Goal: Task Accomplishment & Management: Manage account settings

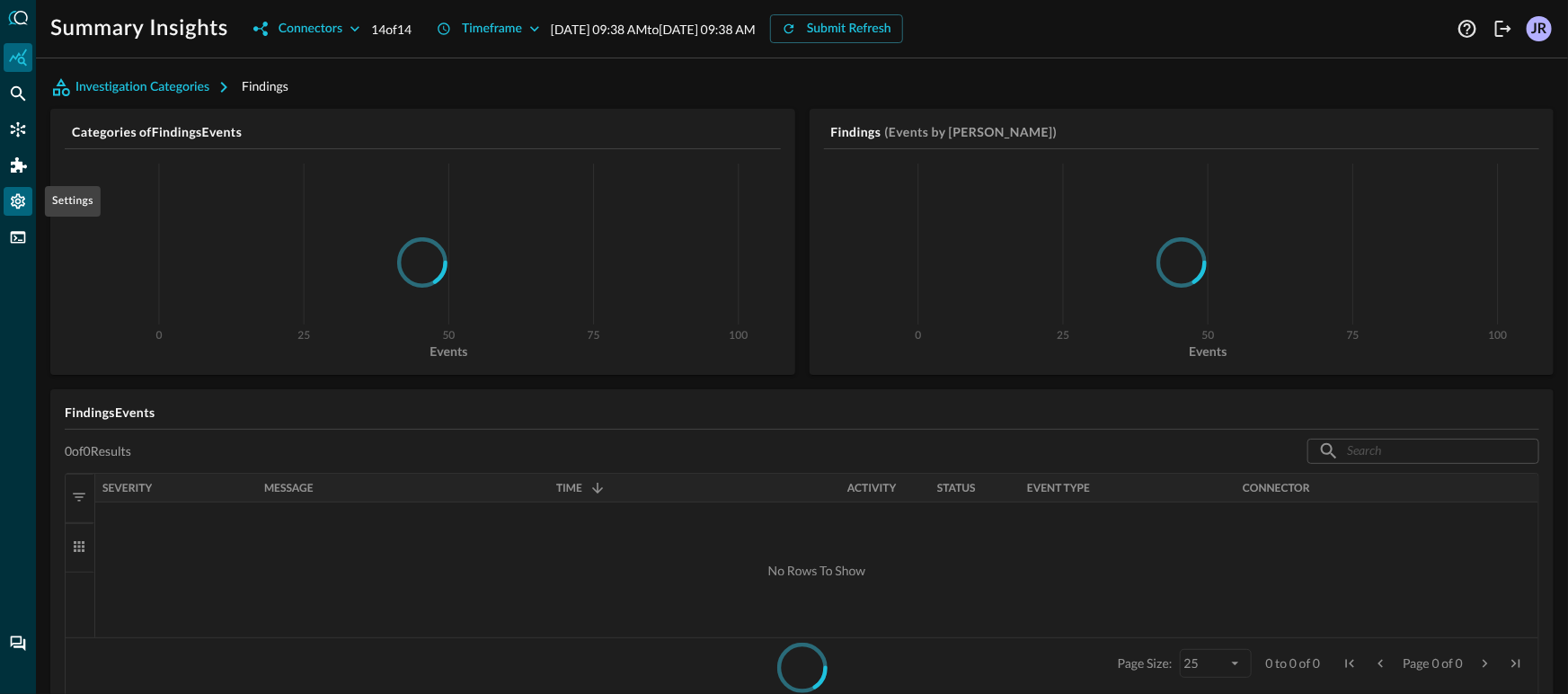
click at [25, 206] on icon "Settings" at bounding box center [18, 201] width 18 height 18
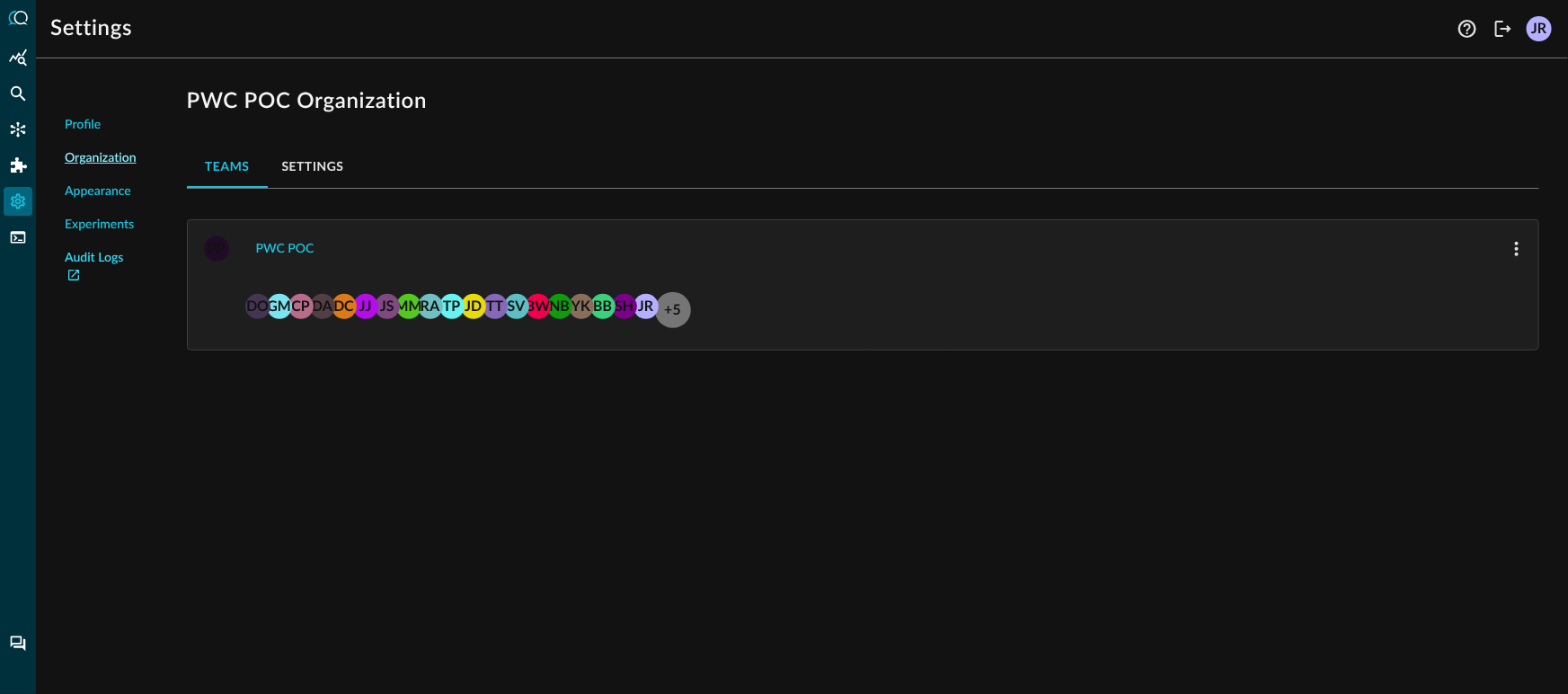
click at [110, 255] on link "Audit Logs" at bounding box center [101, 267] width 72 height 38
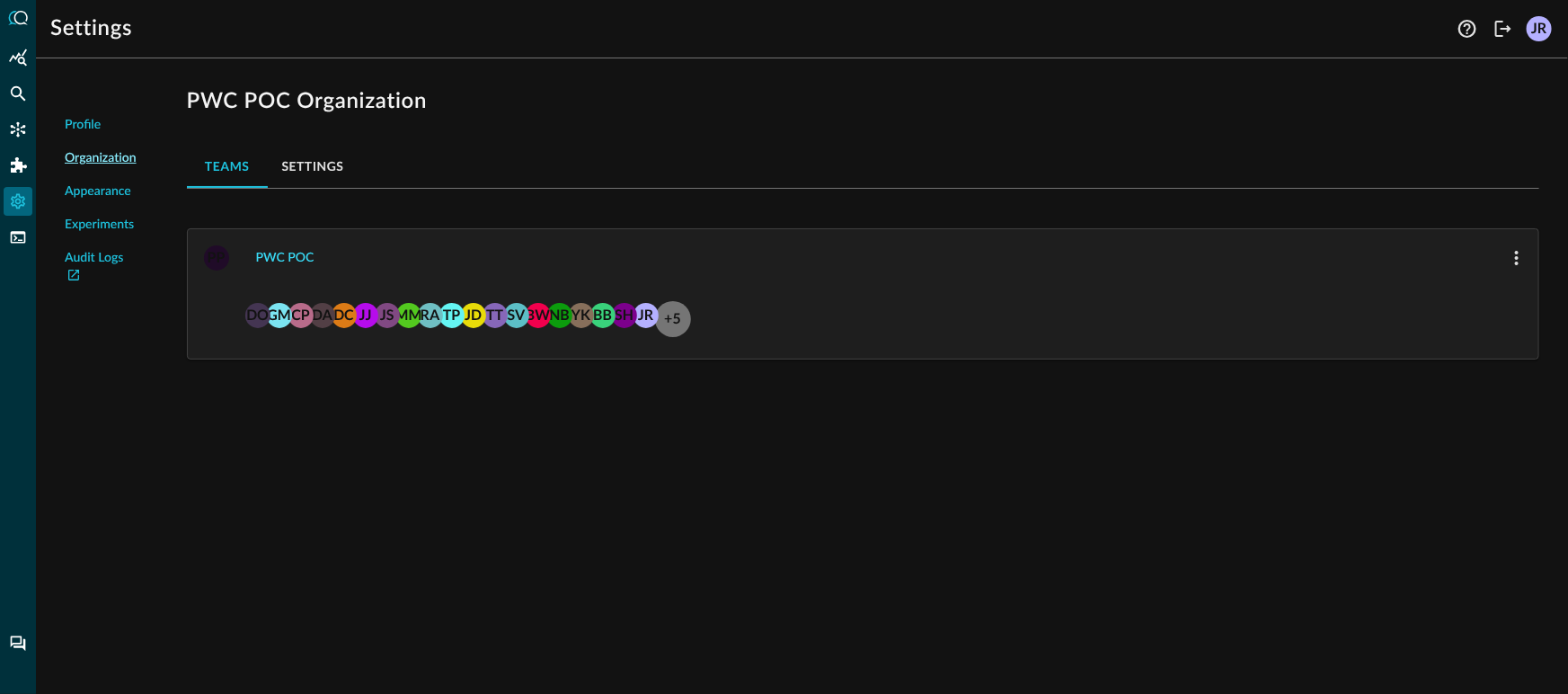
click at [293, 249] on button "PWC POC" at bounding box center [285, 258] width 80 height 29
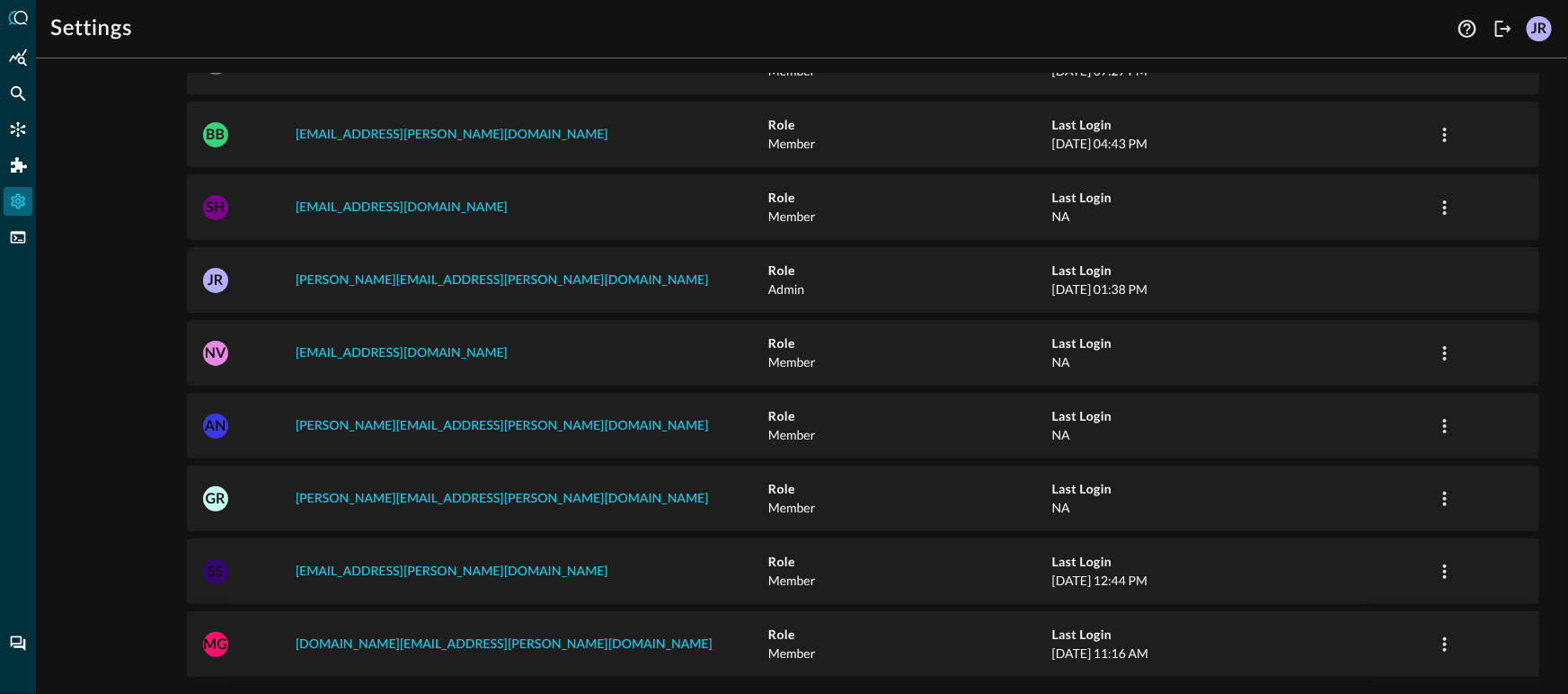
scroll to position [1299, 0]
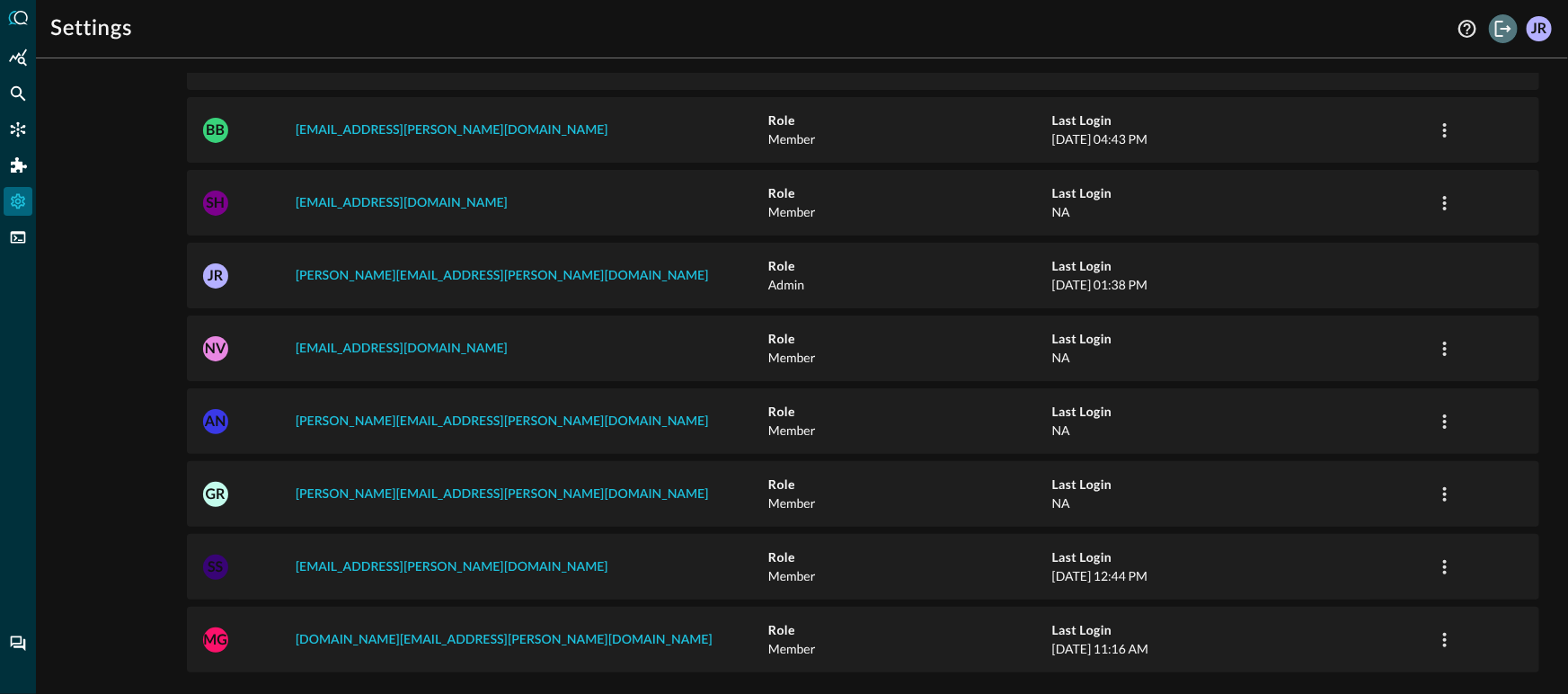
click at [1509, 38] on icon "Logout" at bounding box center [1502, 28] width 21 height 21
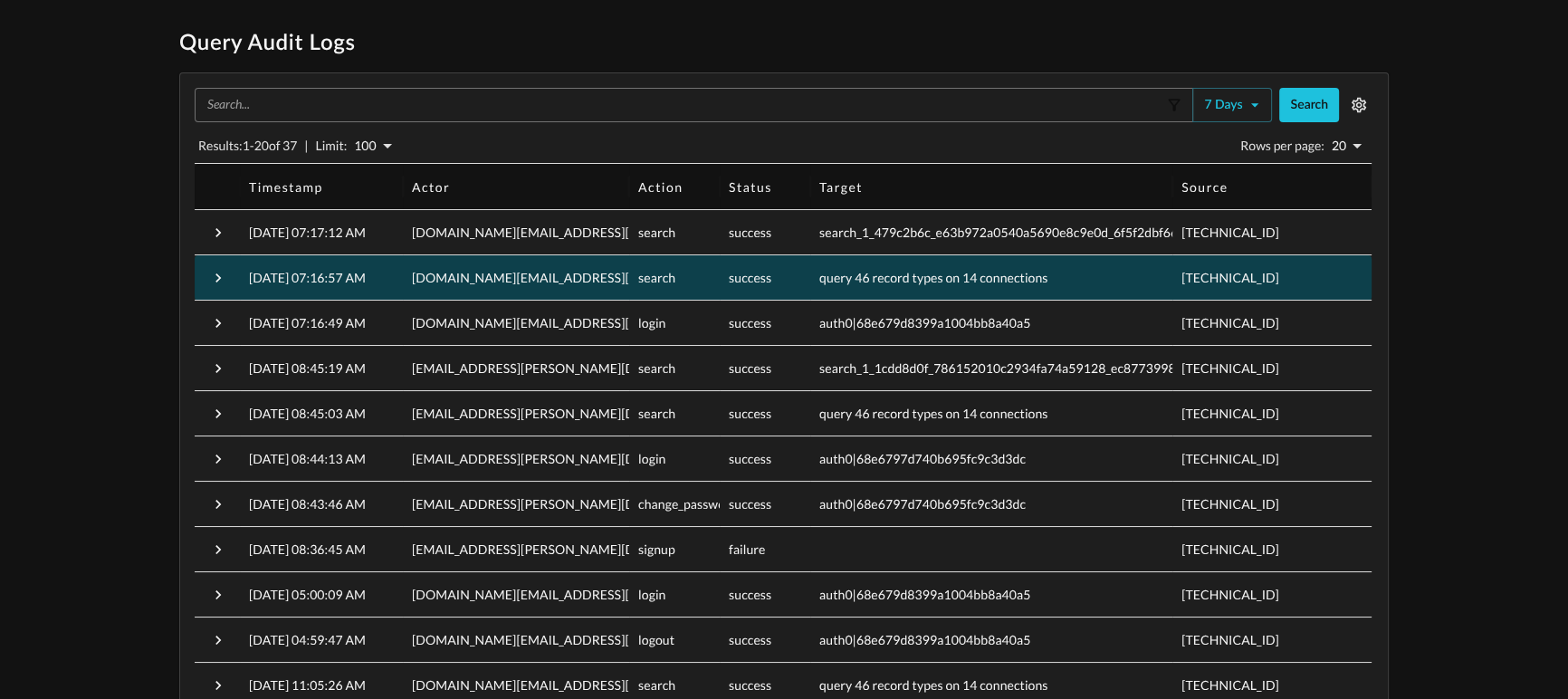
click at [539, 275] on span "mikhale.george@pwc.com" at bounding box center [621, 277] width 418 height 16
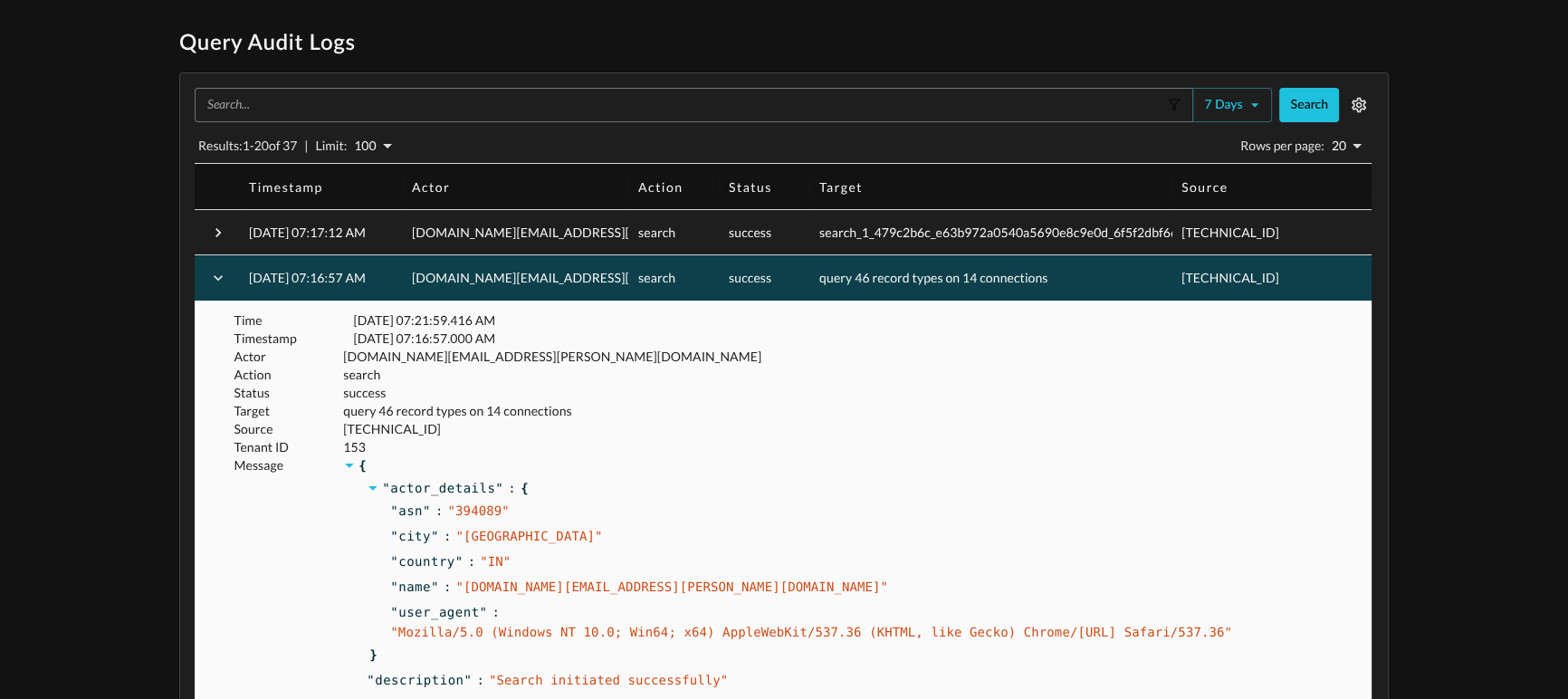
click at [542, 280] on span "mikhale.george@pwc.com" at bounding box center [621, 277] width 418 height 16
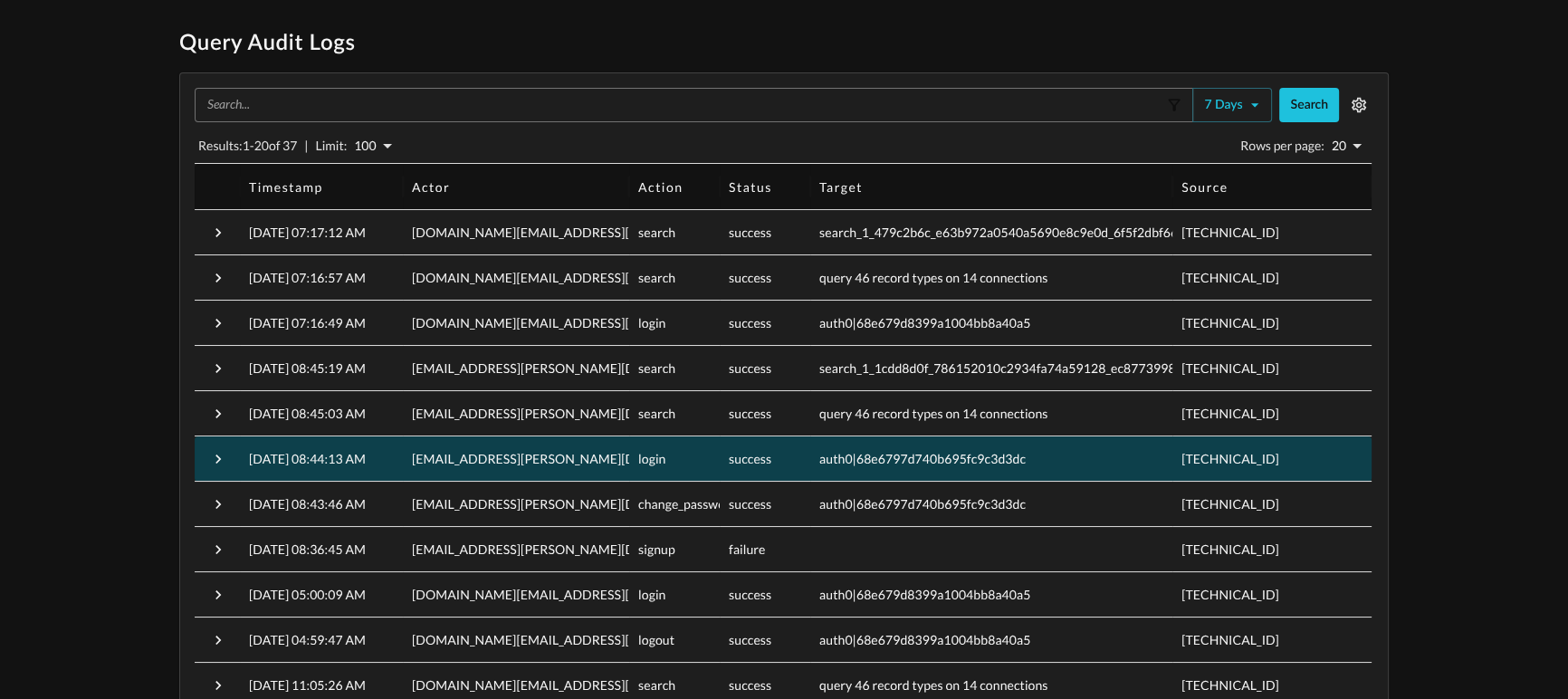
click at [477, 477] on div "shreya.s.tope@pwc.com" at bounding box center [516, 459] width 226 height 46
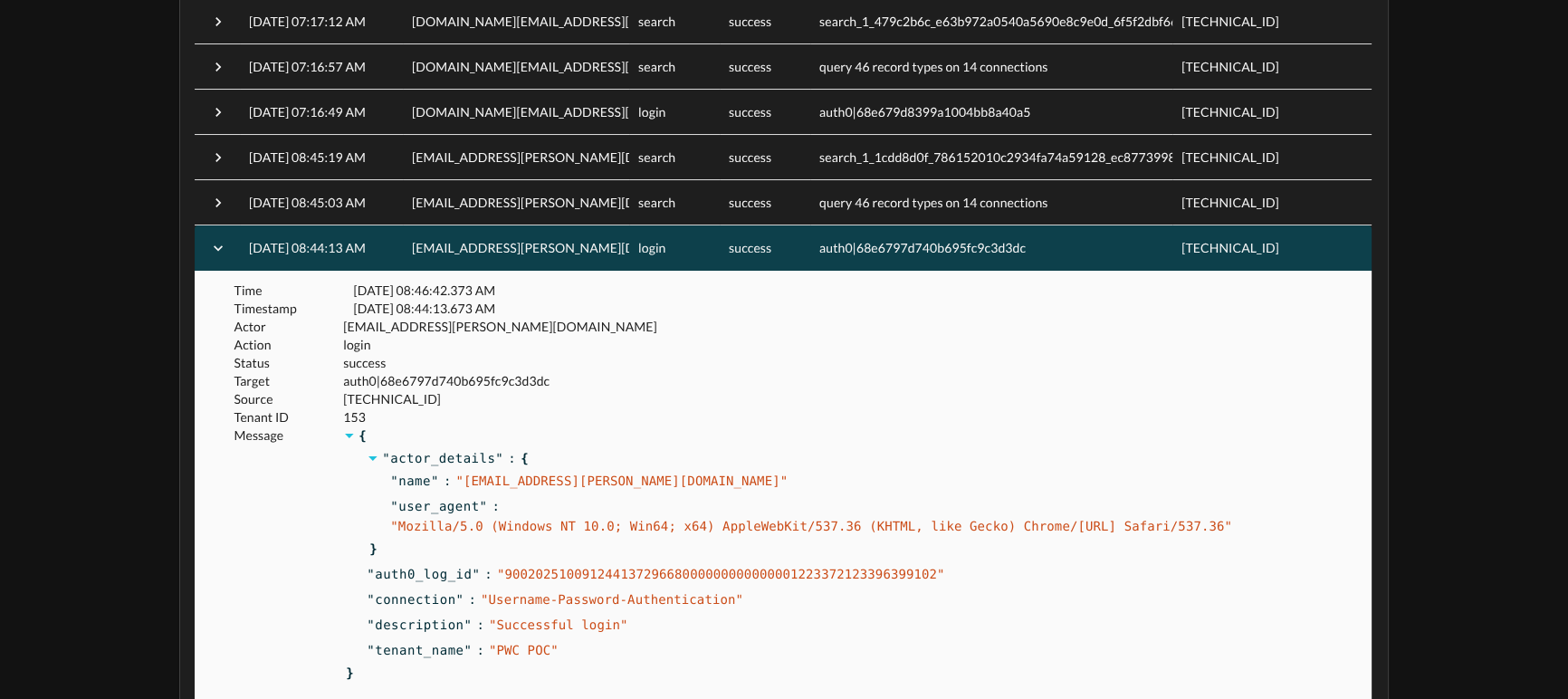
scroll to position [122, 0]
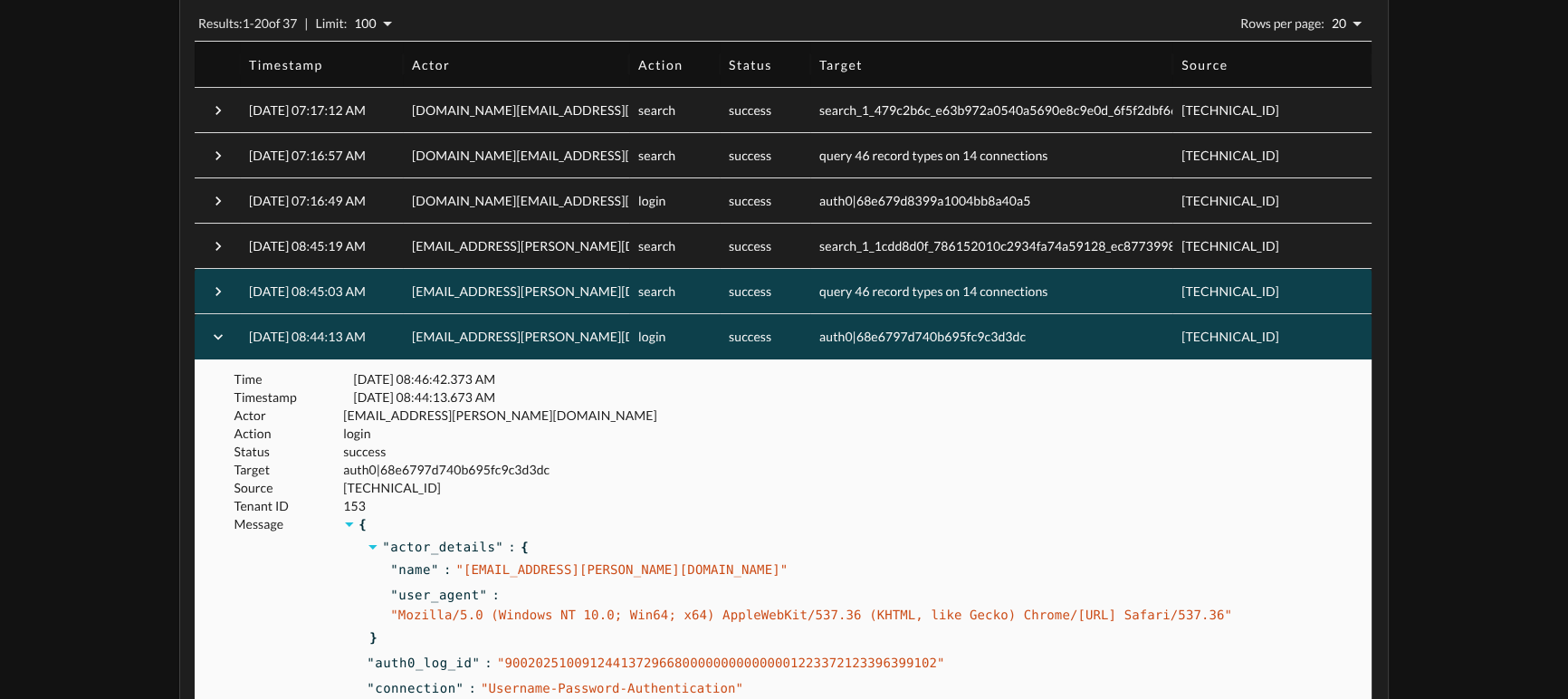
click at [540, 293] on span "shreya.s.tope@pwc.com" at bounding box center [570, 291] width 315 height 16
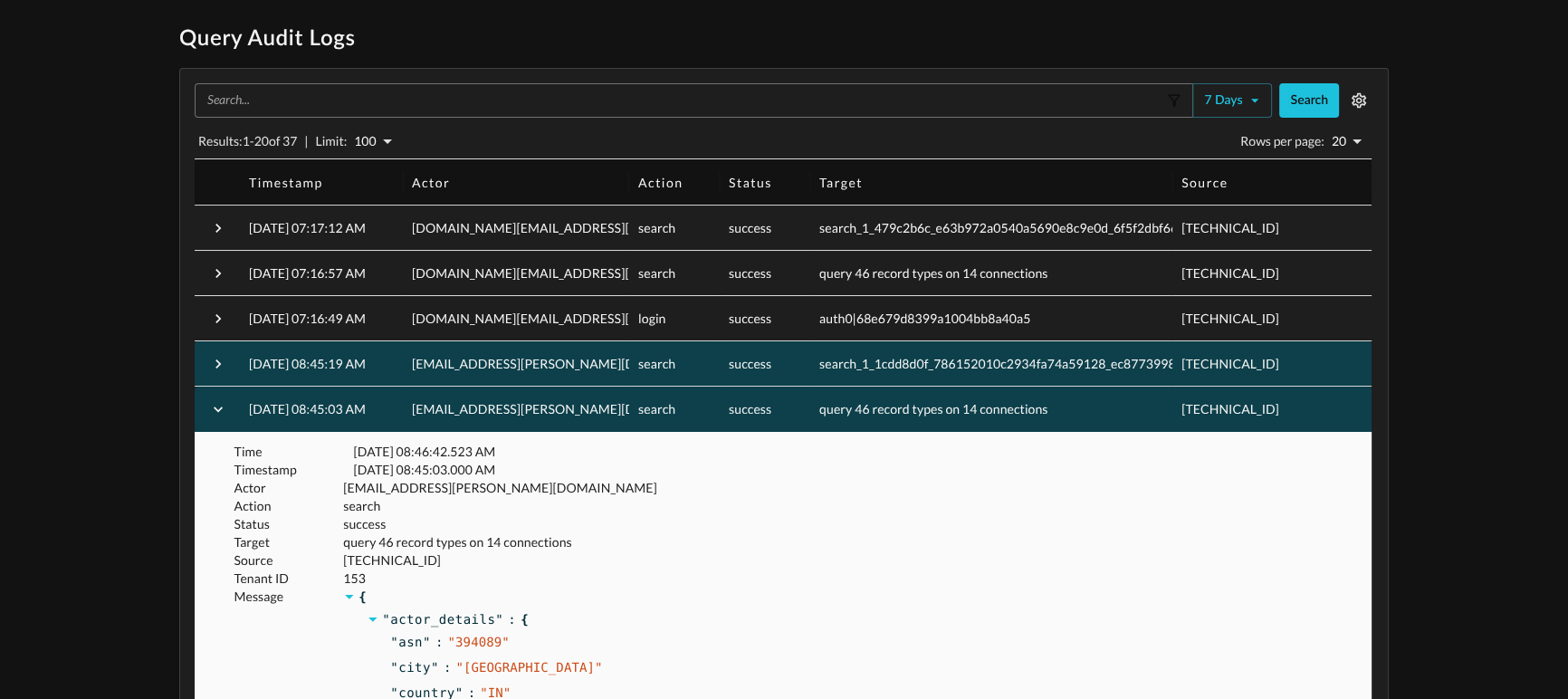
scroll to position [0, 0]
